Goal: Information Seeking & Learning: Learn about a topic

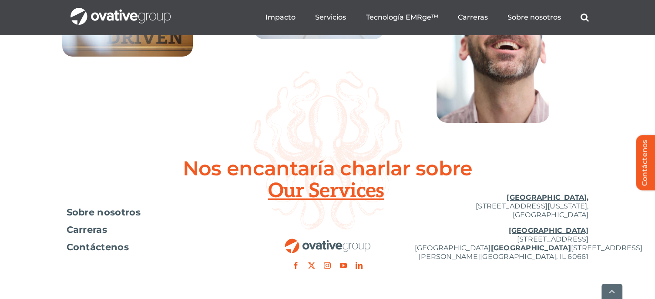
scroll to position [3302, 0]
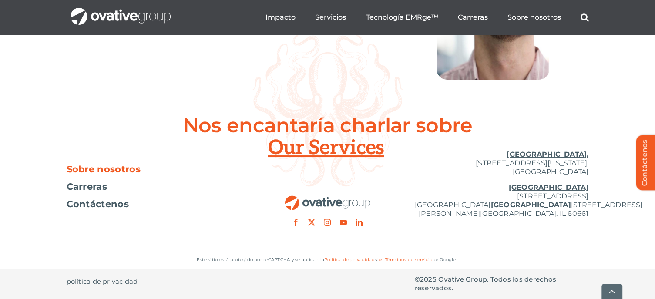
click at [122, 169] on font "Sobre nosotros" at bounding box center [104, 169] width 74 height 11
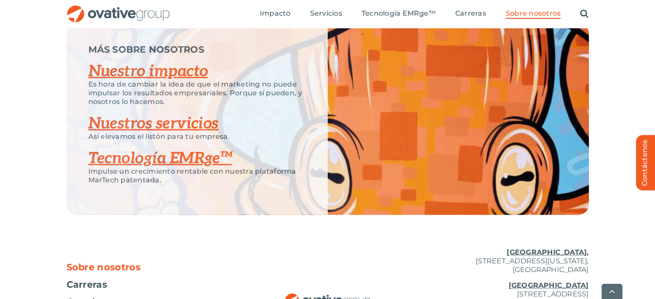
scroll to position [1921, 0]
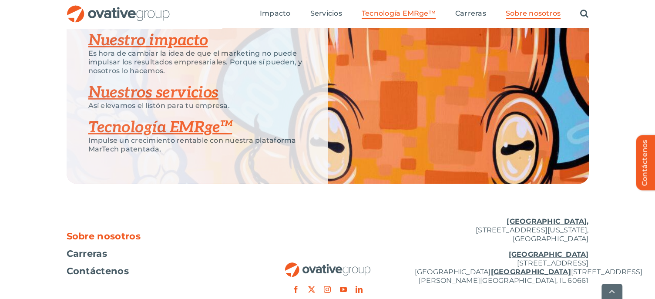
click at [418, 15] on font "Tecnología EMRge™" at bounding box center [399, 13] width 74 height 8
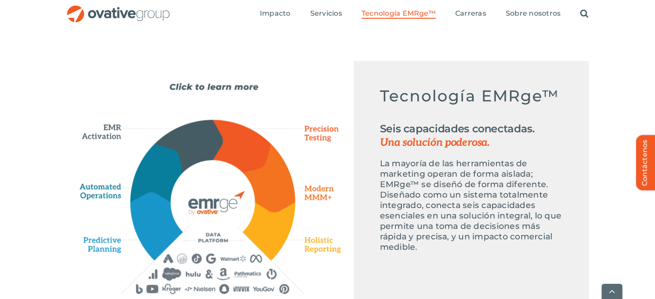
scroll to position [435, 0]
